Goal: Task Accomplishment & Management: Complete application form

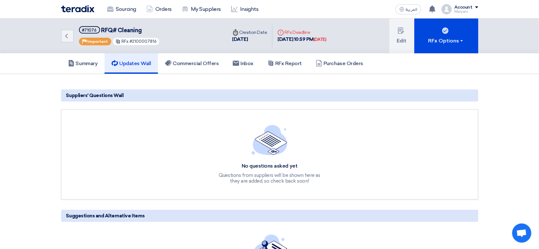
click at [86, 6] on img at bounding box center [77, 8] width 33 height 7
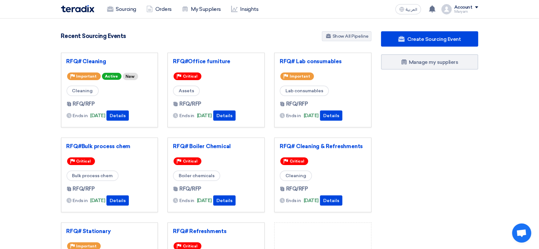
click at [501, 142] on section "5536 RFx remaining 19 Auctions remaining Create Sourcing Event" at bounding box center [269, 180] width 539 height 322
click at [101, 61] on link "RFQ# Cleaning" at bounding box center [109, 61] width 86 height 6
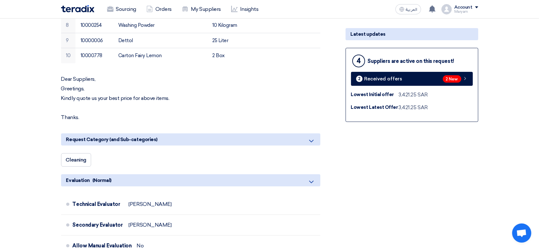
scroll to position [213, 0]
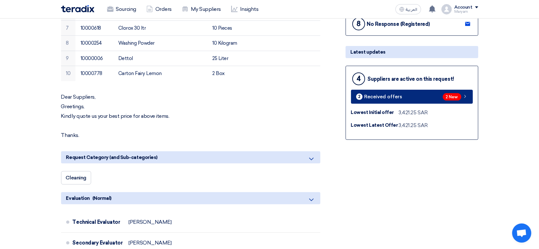
click at [446, 96] on span "2 New" at bounding box center [452, 96] width 19 height 7
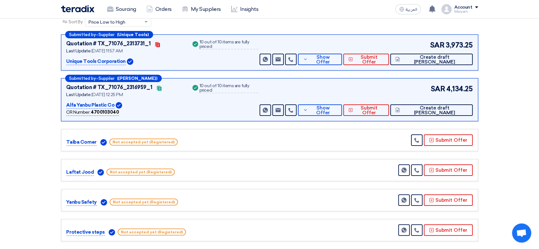
scroll to position [85, 0]
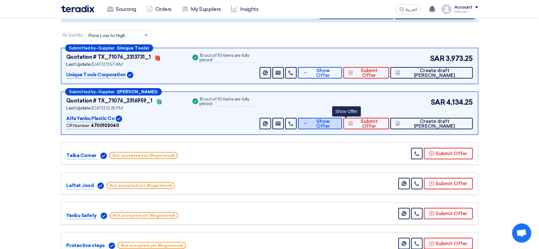
click at [337, 124] on span "Show Offer" at bounding box center [322, 124] width 27 height 10
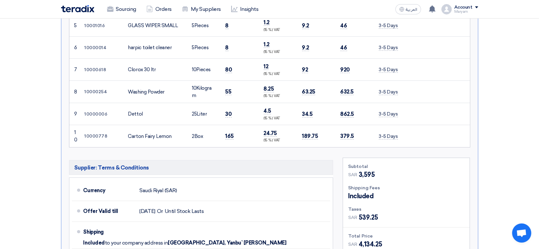
scroll to position [426, 0]
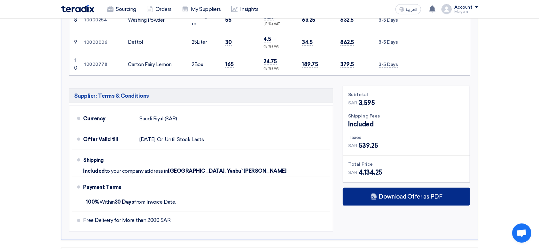
click at [378, 195] on div "Download Offer as PDF" at bounding box center [406, 197] width 127 height 18
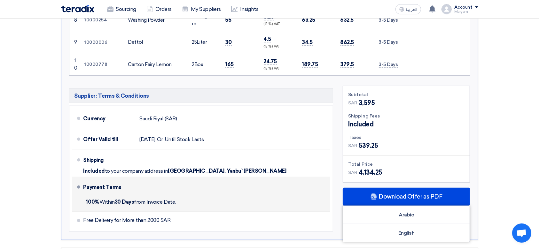
click at [219, 192] on div "Payment Terms" at bounding box center [202, 187] width 239 height 15
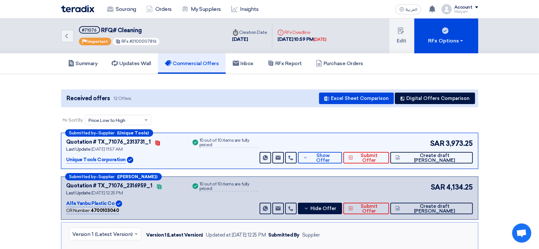
scroll to position [0, 0]
click at [336, 209] on span "Hide Offer" at bounding box center [323, 208] width 26 height 5
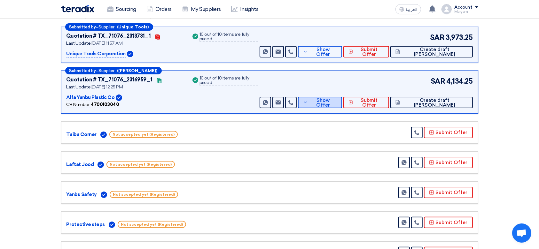
scroll to position [42, 0]
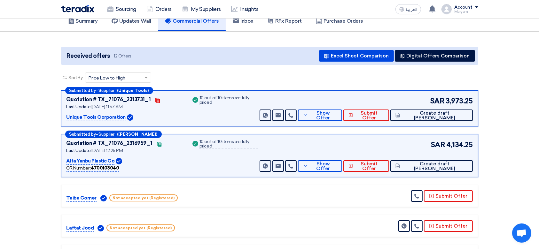
click at [115, 168] on b "4700103040" at bounding box center [105, 168] width 28 height 5
click at [200, 168] on div "Success 10 out of 10 items are fully priced" at bounding box center [224, 156] width 67 height 32
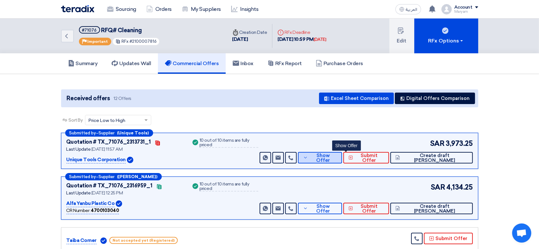
click at [308, 158] on icon at bounding box center [305, 157] width 5 height 5
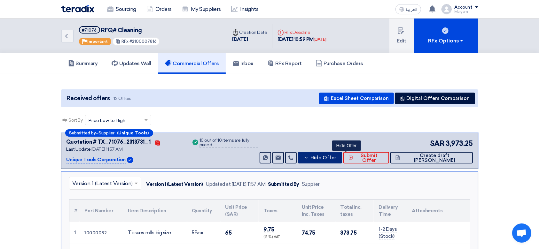
click at [309, 158] on icon at bounding box center [306, 157] width 5 height 5
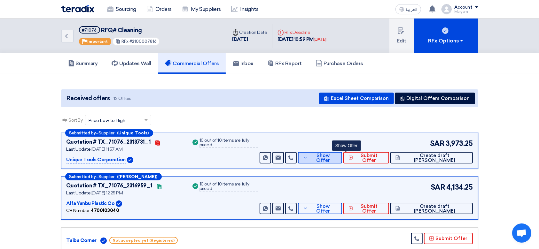
click at [308, 158] on icon at bounding box center [305, 157] width 5 height 5
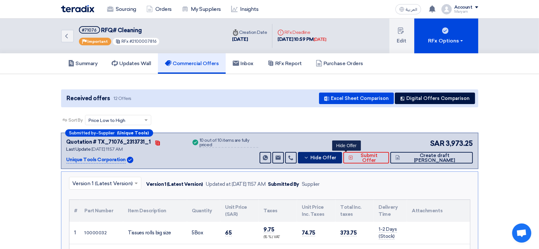
click at [309, 158] on icon at bounding box center [306, 157] width 5 height 5
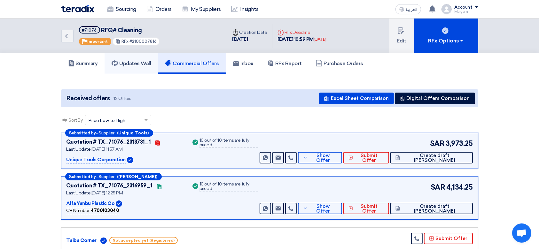
click at [145, 56] on link "Updates Wall" at bounding box center [130, 63] width 53 height 20
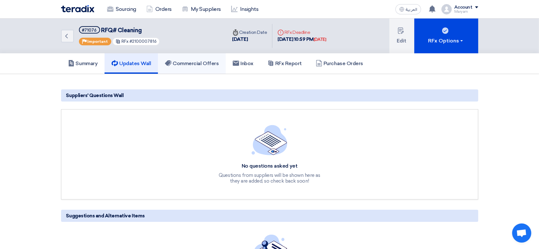
click at [198, 64] on h5 "Commercial Offers" at bounding box center [192, 63] width 54 height 6
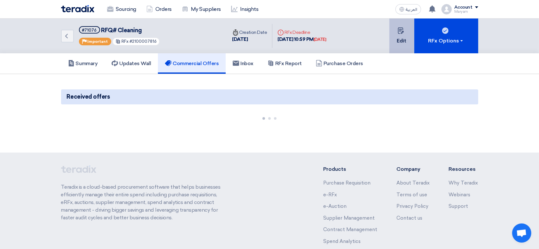
click at [401, 40] on button "Edit" at bounding box center [401, 36] width 25 height 35
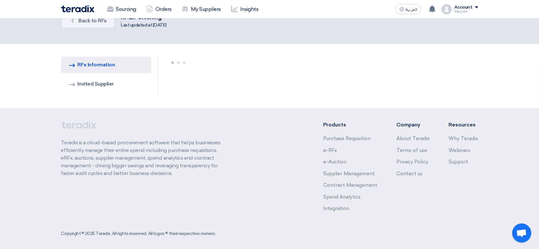
scroll to position [24, 0]
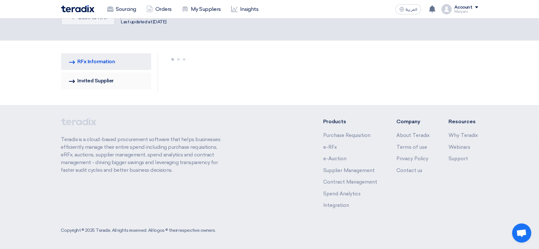
click at [105, 82] on link "Invited Suppliers Invited Supplier" at bounding box center [106, 81] width 90 height 17
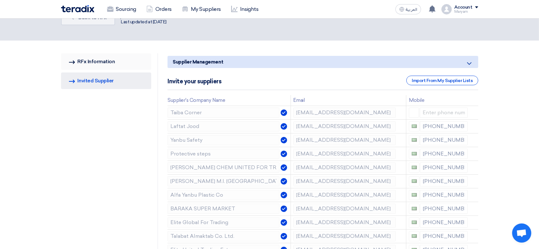
click at [90, 59] on link "RFQ Information RFx Information" at bounding box center [106, 61] width 90 height 17
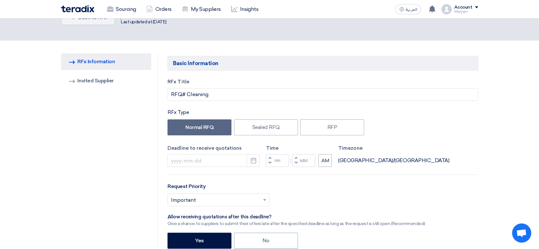
type input "[DATE]"
type input "10"
type input "59"
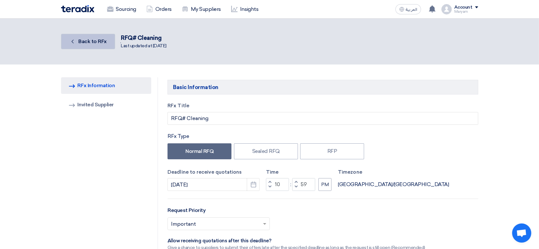
click at [90, 42] on span "Back to RFx" at bounding box center [92, 41] width 28 height 6
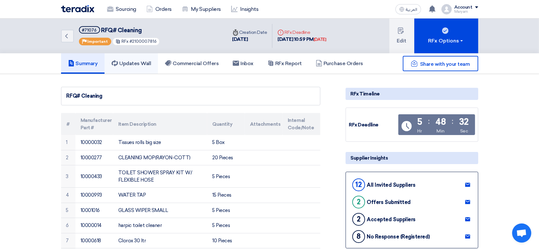
click at [150, 65] on h5 "Updates Wall" at bounding box center [131, 63] width 39 height 6
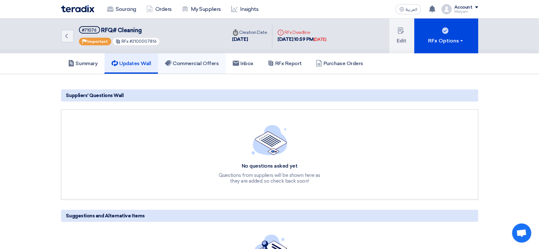
click at [179, 63] on h5 "Commercial Offers" at bounding box center [192, 63] width 54 height 6
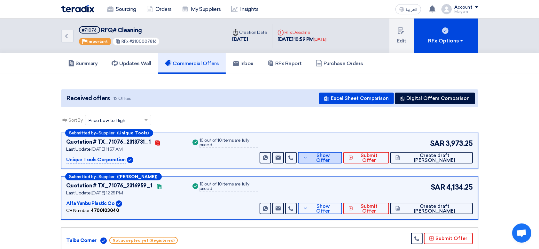
click at [337, 157] on span "Show Offer" at bounding box center [322, 158] width 27 height 10
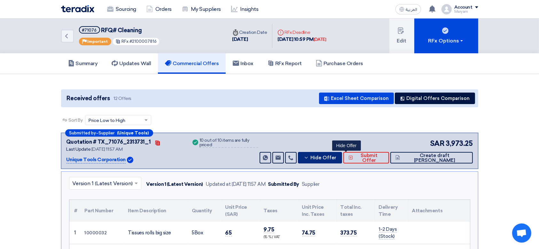
click at [336, 157] on span "Hide Offer" at bounding box center [323, 158] width 26 height 5
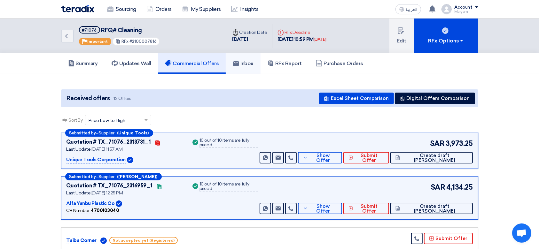
click at [239, 62] on use at bounding box center [236, 63] width 6 height 5
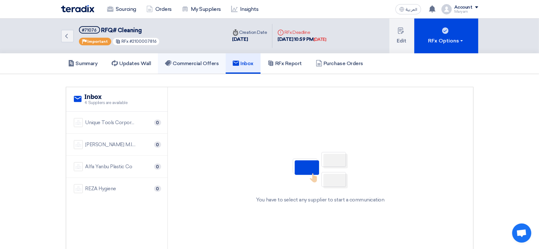
click at [217, 63] on h5 "Commercial Offers" at bounding box center [192, 63] width 54 height 6
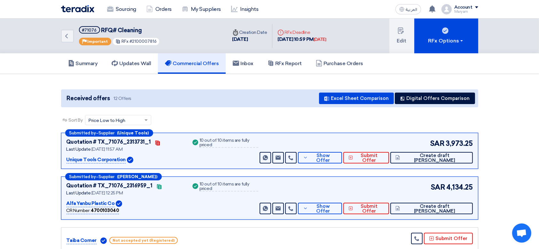
click at [60, 34] on div "Back #71076 RFQ# Cleaning Priority Important RFx #2100007816 Time Creation Date…" at bounding box center [269, 36] width 427 height 35
click at [70, 39] on icon "Back" at bounding box center [67, 36] width 8 height 8
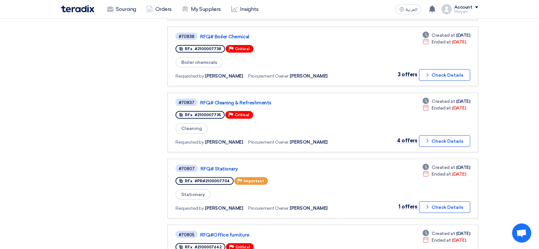
scroll to position [256, 0]
